Goal: Find specific page/section: Find specific page/section

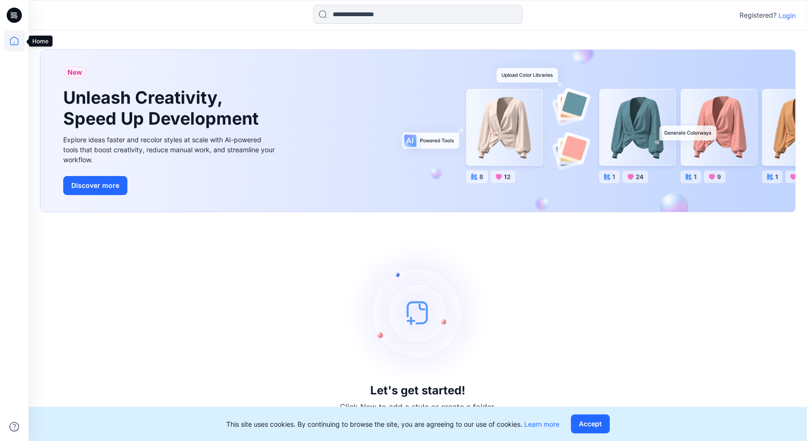
click at [10, 40] on icon at bounding box center [14, 40] width 21 height 21
click at [788, 14] on p "Login" at bounding box center [787, 15] width 17 height 10
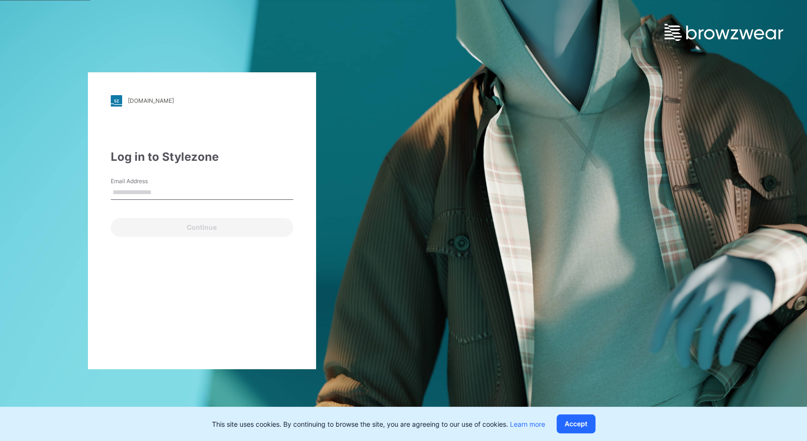
click at [174, 178] on label "Email Address" at bounding box center [144, 181] width 67 height 9
click at [174, 185] on input "Email Address" at bounding box center [202, 192] width 183 height 14
click at [164, 194] on input "Email Address" at bounding box center [202, 192] width 183 height 14
type input "**********"
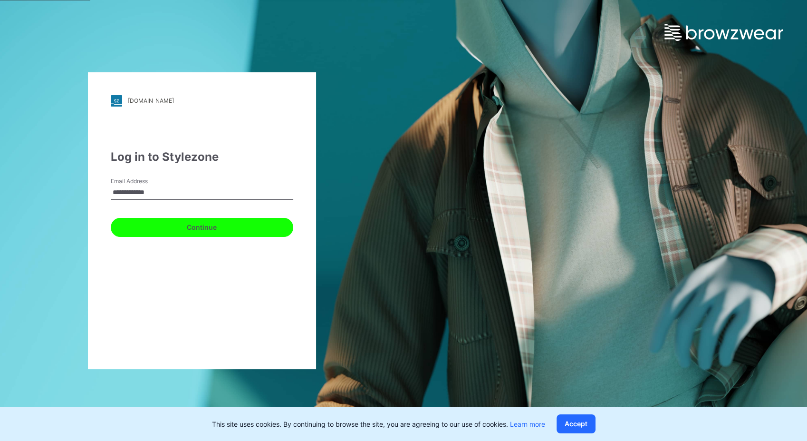
click at [194, 228] on button "Continue" at bounding box center [202, 227] width 183 height 19
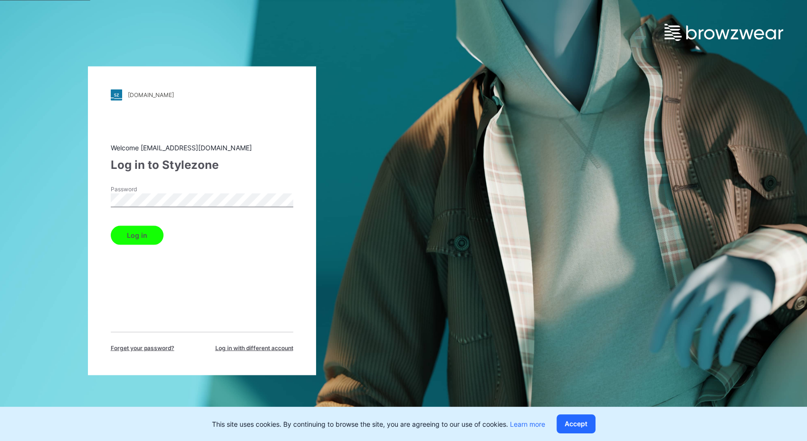
click at [144, 245] on div "Welcome [EMAIL_ADDRESS][DOMAIN_NAME] Log in to Stylezone Password Log in Forget…" at bounding box center [202, 247] width 183 height 210
click at [138, 232] on button "Log in" at bounding box center [137, 234] width 53 height 19
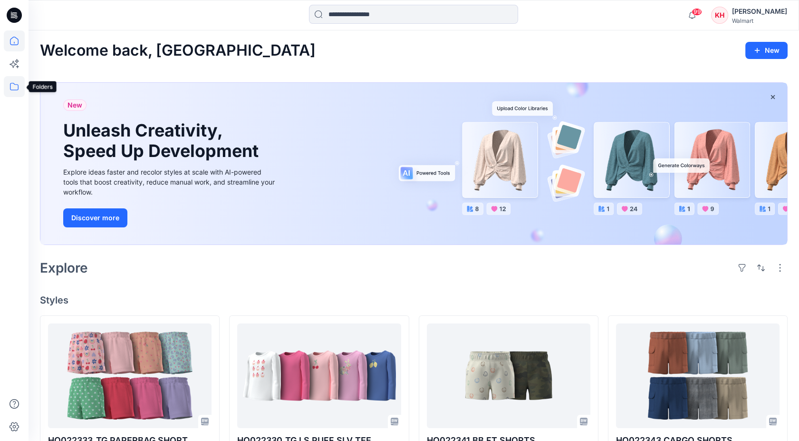
click at [14, 88] on icon at bounding box center [14, 86] width 21 height 21
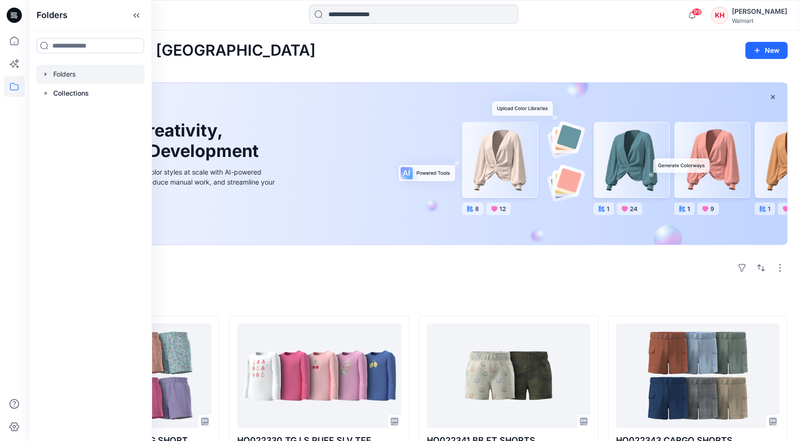
click at [43, 77] on icon "button" at bounding box center [46, 74] width 8 height 8
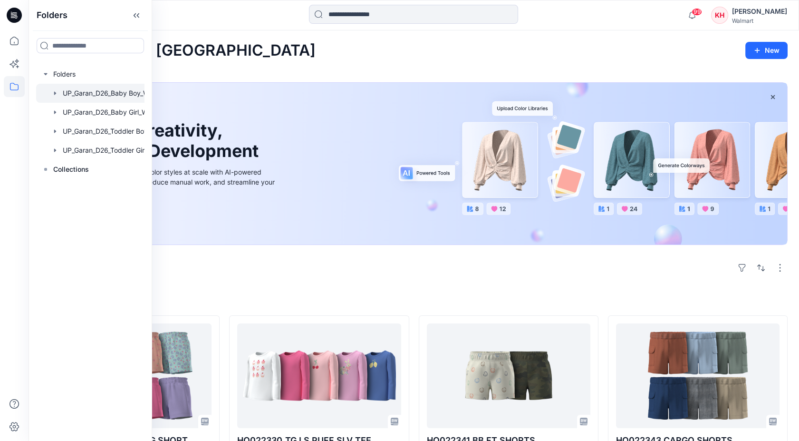
click at [91, 92] on div at bounding box center [102, 93] width 133 height 19
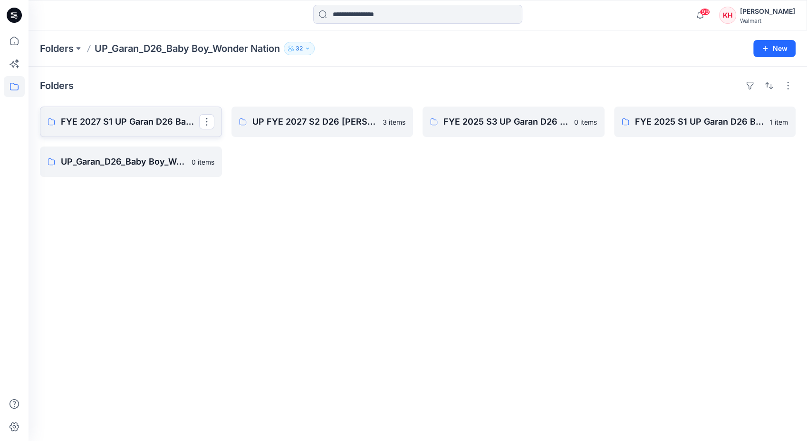
click at [143, 124] on p "FYE 2027 S1 UP Garan D26 Baby Boy" at bounding box center [130, 121] width 138 height 13
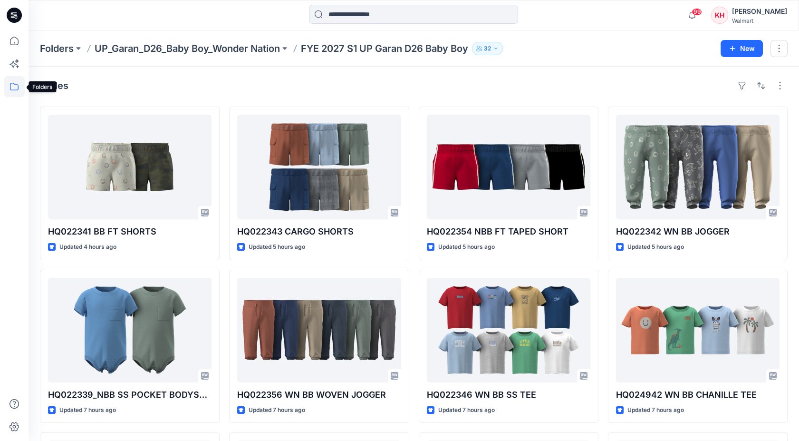
click at [10, 89] on icon at bounding box center [14, 86] width 21 height 21
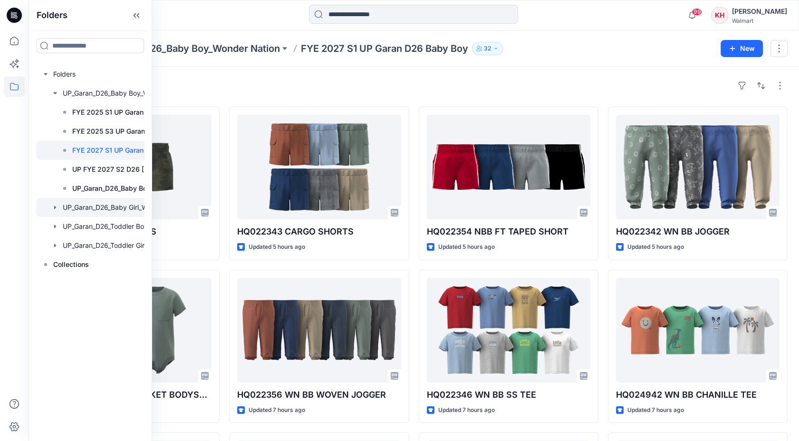
click at [103, 206] on div at bounding box center [107, 207] width 143 height 19
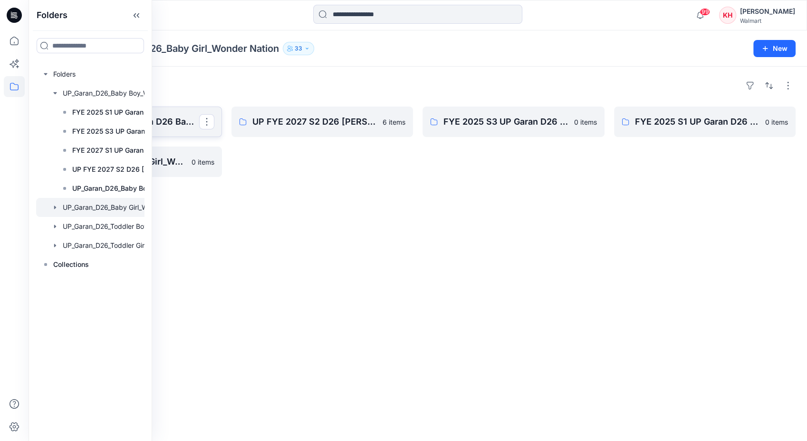
click at [173, 121] on p "FYE 2027 S1 UP Garan D26 Baby Girl" at bounding box center [130, 121] width 138 height 13
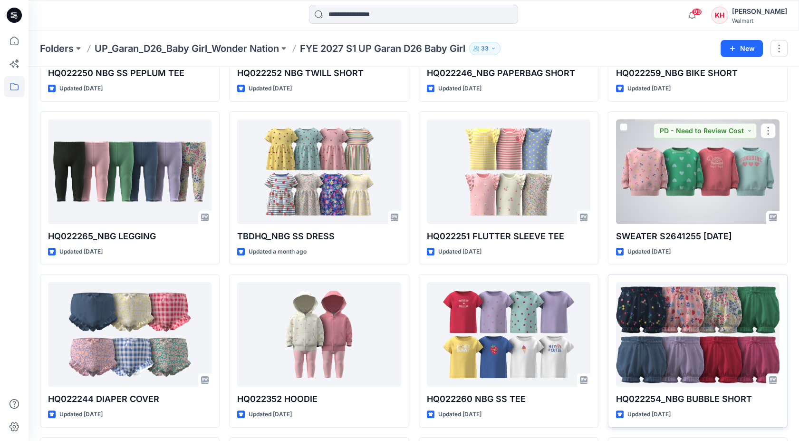
scroll to position [317, 0]
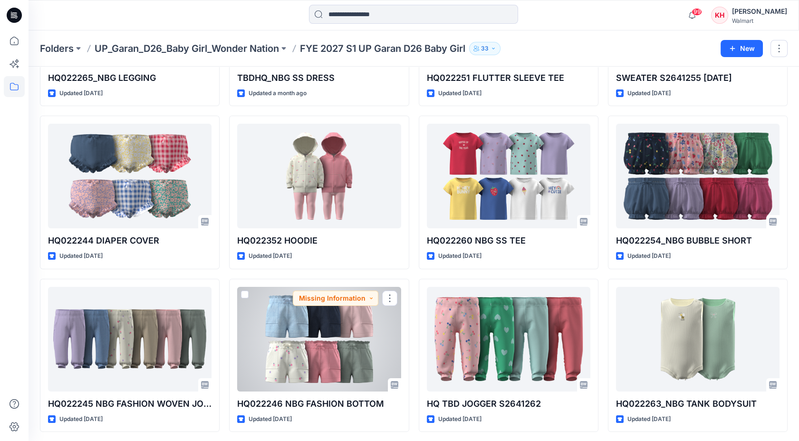
click at [328, 336] on div at bounding box center [319, 339] width 164 height 105
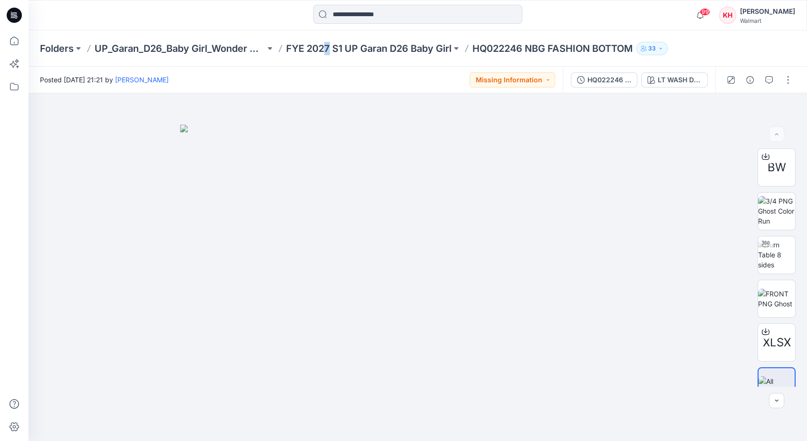
click at [327, 40] on div "Folders UP_Garan_D26_Baby Girl_Wonder Nation FYE 2027 S1 UP Garan D26 Baby Girl…" at bounding box center [418, 48] width 779 height 36
drag, startPoint x: 327, startPoint y: 40, endPoint x: 323, endPoint y: 44, distance: 5.4
click at [323, 44] on p "FYE 2027 S1 UP Garan D26 Baby Girl" at bounding box center [368, 48] width 165 height 13
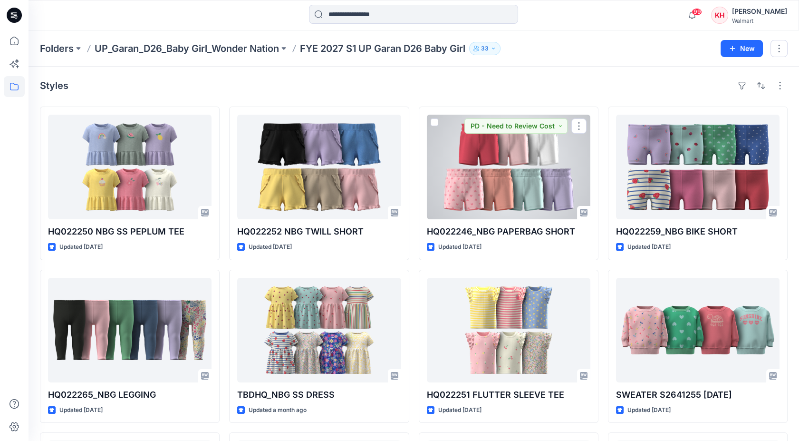
click at [519, 165] on div at bounding box center [509, 167] width 164 height 105
